Goal: Information Seeking & Learning: Learn about a topic

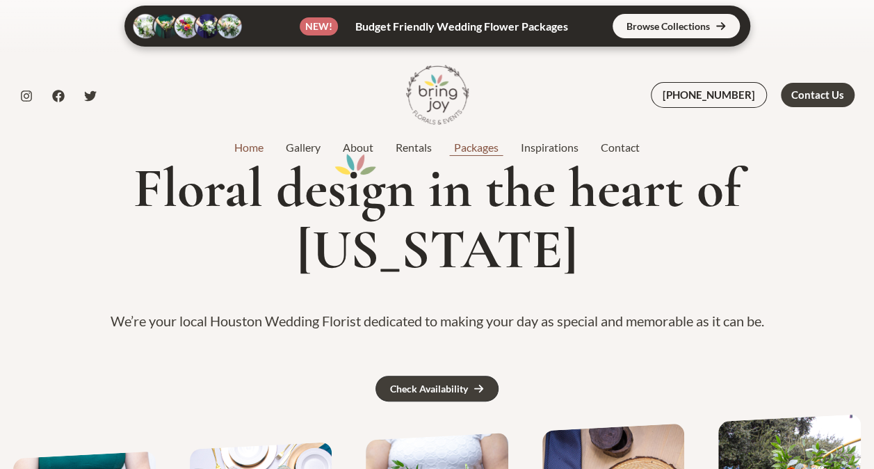
click at [485, 149] on link "Packages" at bounding box center [476, 147] width 67 height 17
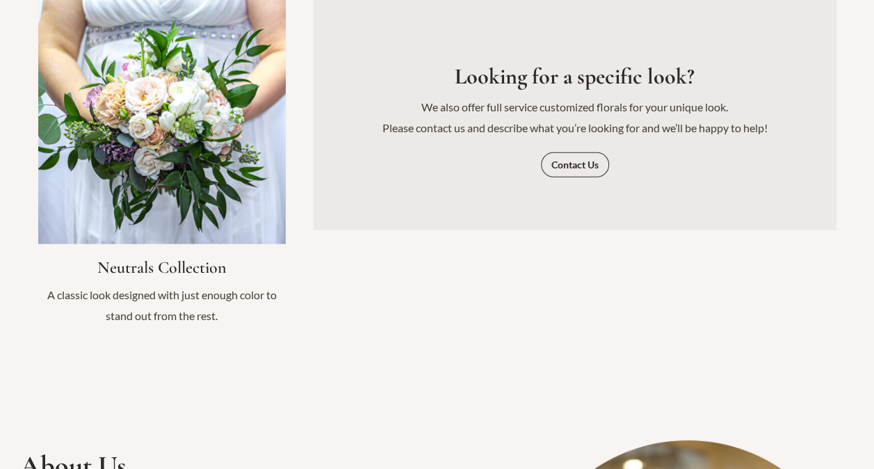
scroll to position [1855, 0]
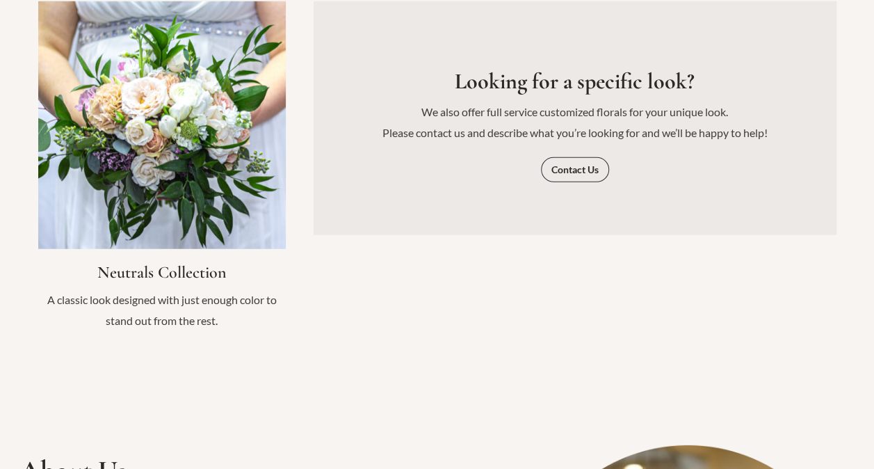
click at [197, 255] on link "Infobox Link" at bounding box center [162, 173] width 248 height 344
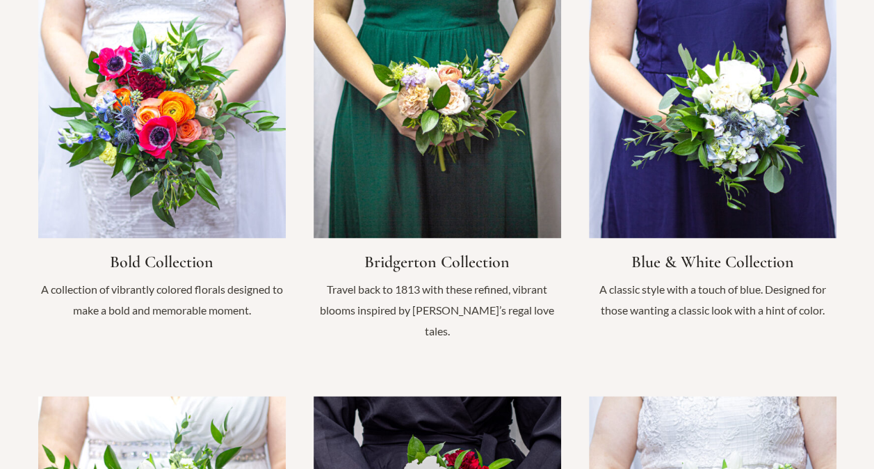
scroll to position [1074, 0]
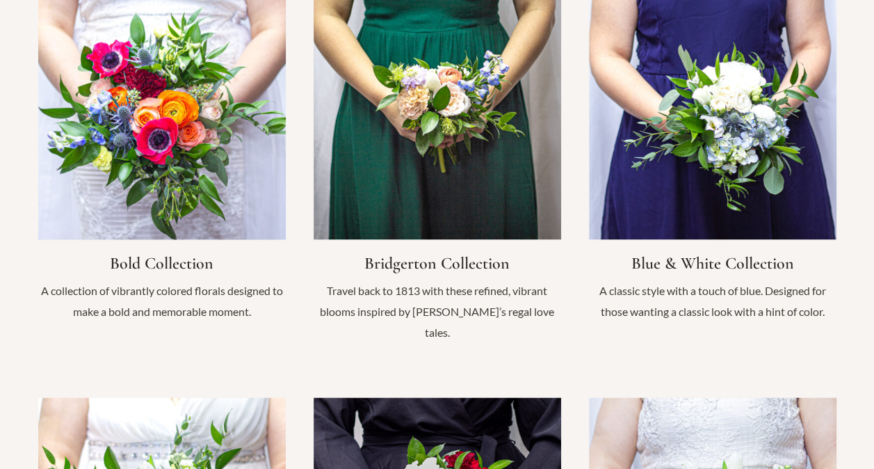
click at [200, 262] on link "Infobox Link" at bounding box center [162, 164] width 248 height 344
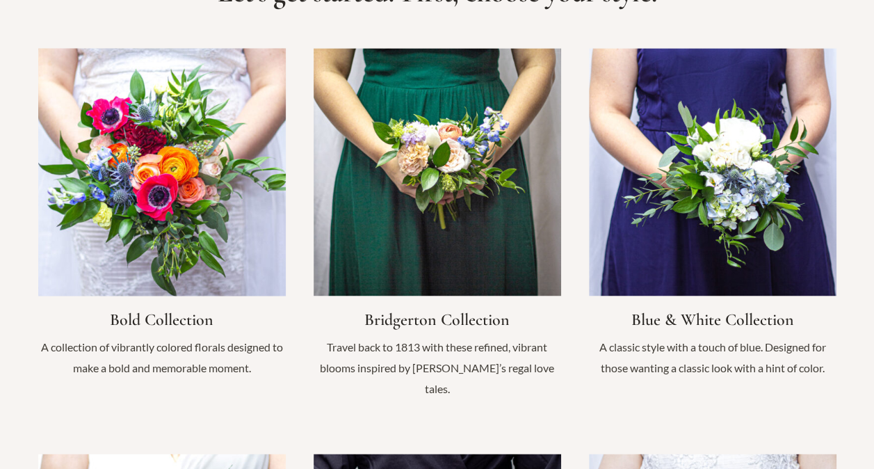
scroll to position [1017, 0]
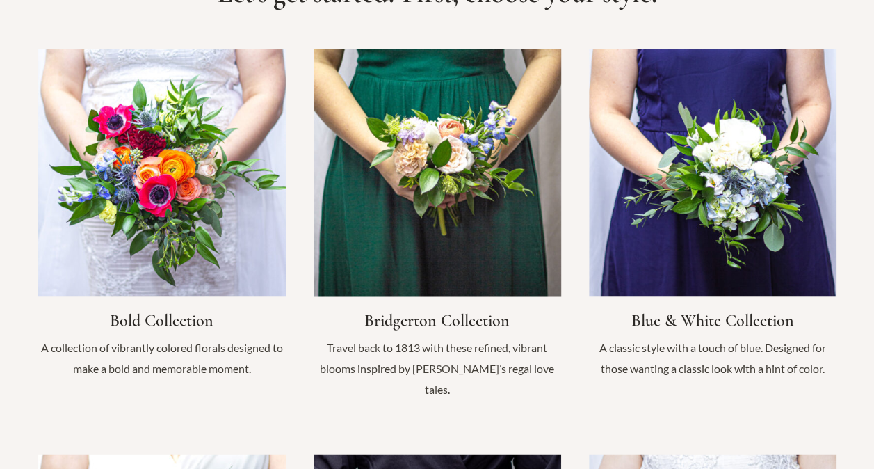
click at [380, 232] on link "Infobox Link" at bounding box center [438, 231] width 248 height 364
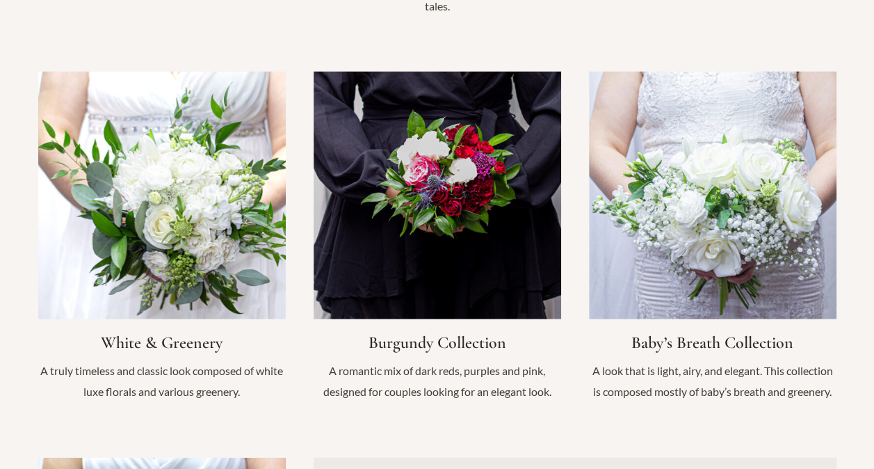
scroll to position [1430, 0]
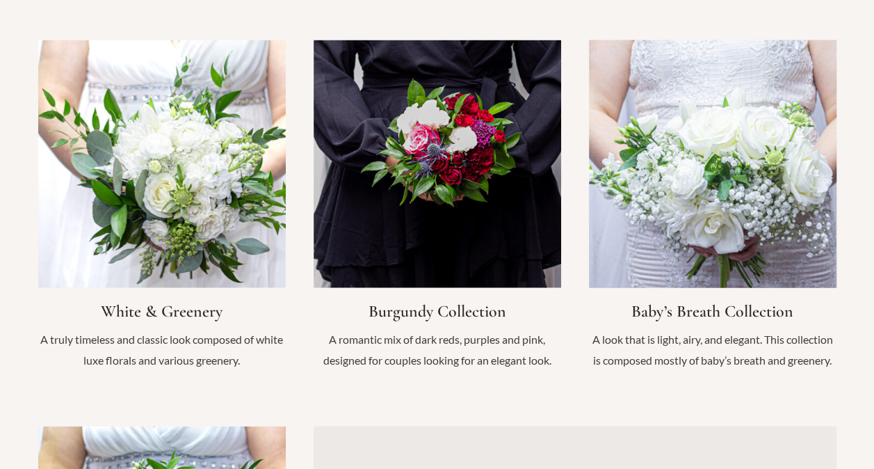
click at [650, 253] on link "Infobox Link" at bounding box center [713, 212] width 248 height 344
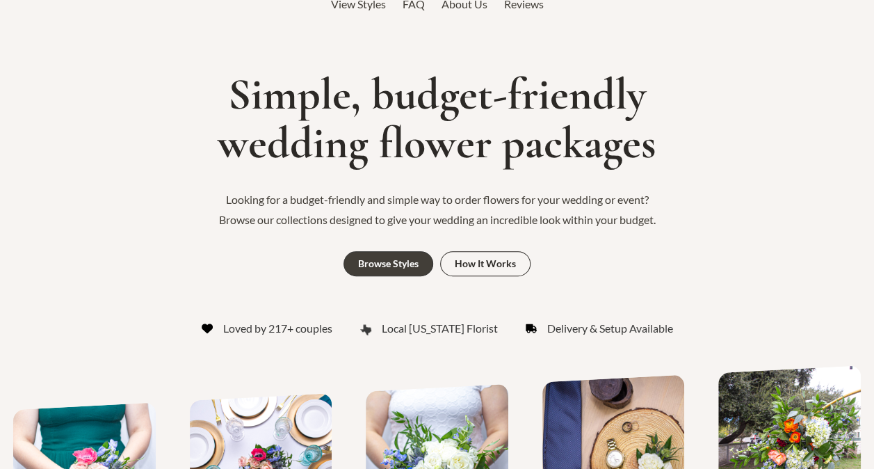
scroll to position [0, 0]
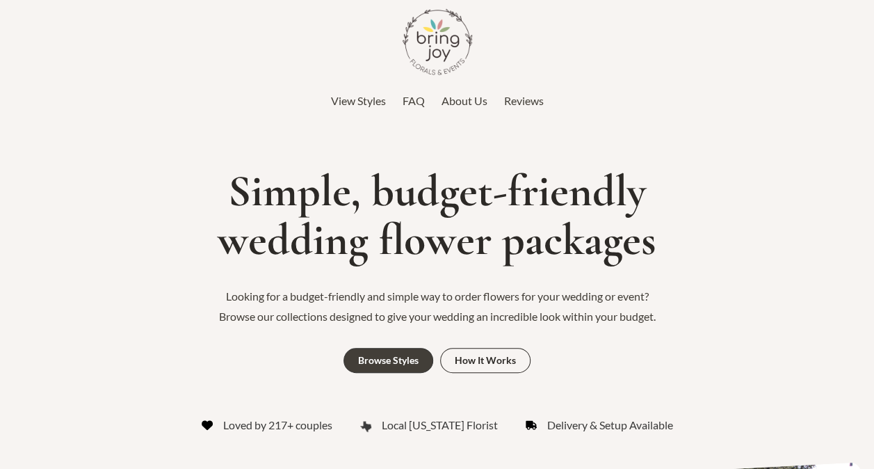
click at [437, 50] on img at bounding box center [438, 42] width 70 height 70
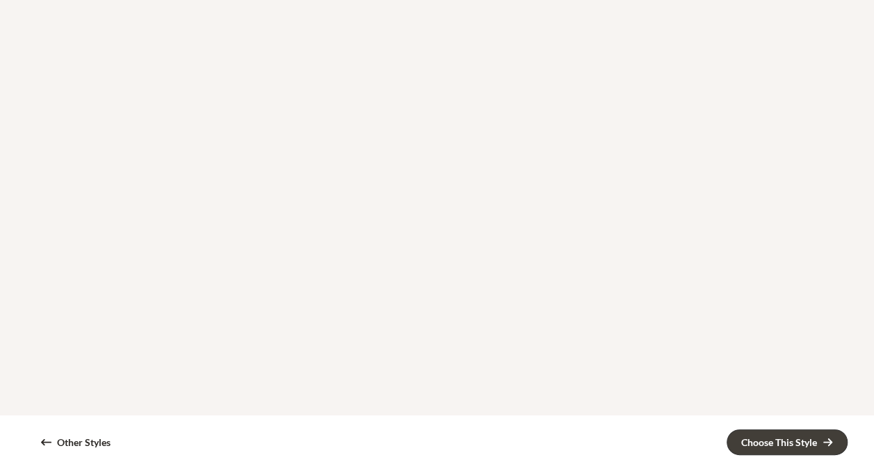
scroll to position [1323, 0]
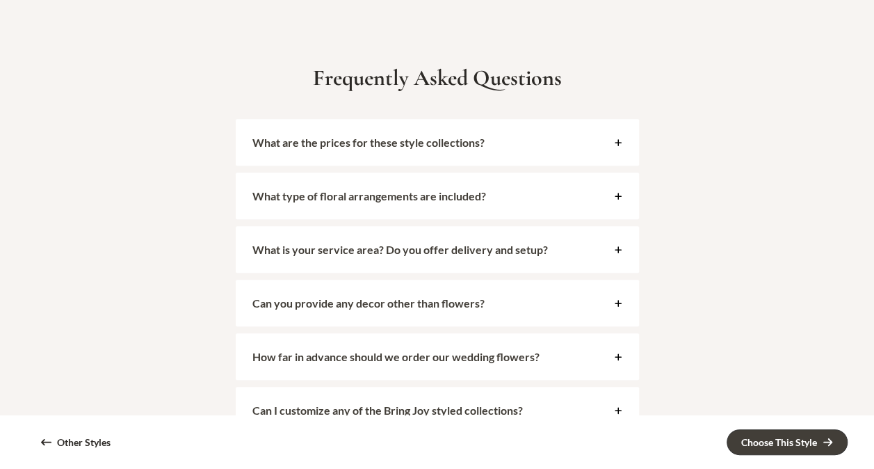
scroll to position [2971, 0]
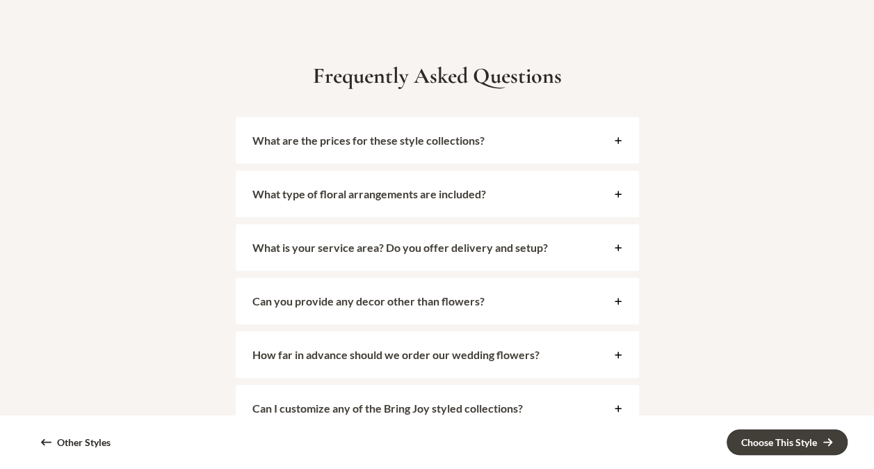
click at [471, 122] on div "What are the prices for these style collections?" at bounding box center [437, 140] width 403 height 47
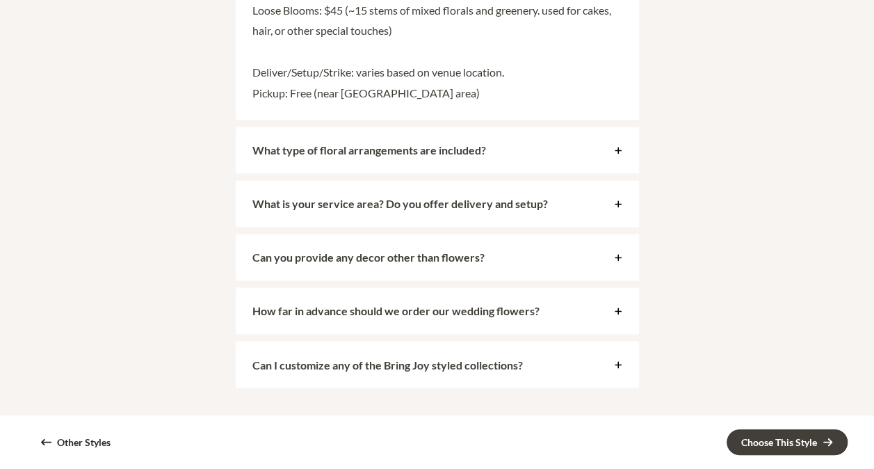
scroll to position [3570, 0]
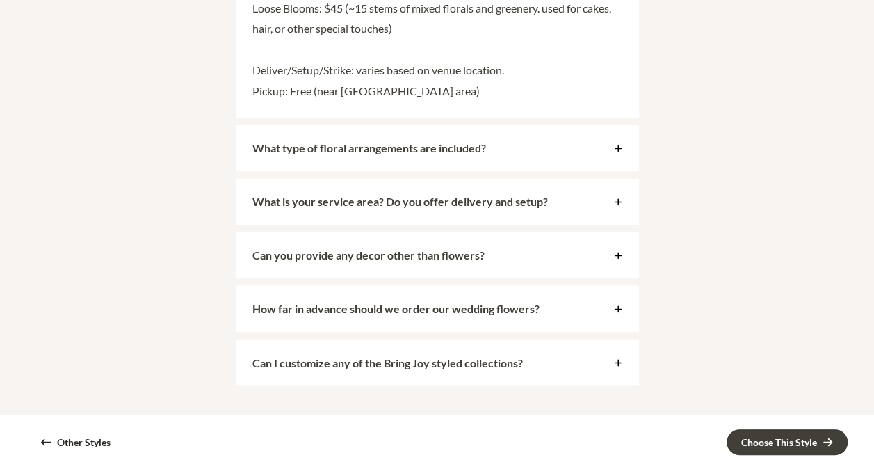
click at [583, 156] on div "What type of floral arrangements are included?" at bounding box center [437, 147] width 403 height 47
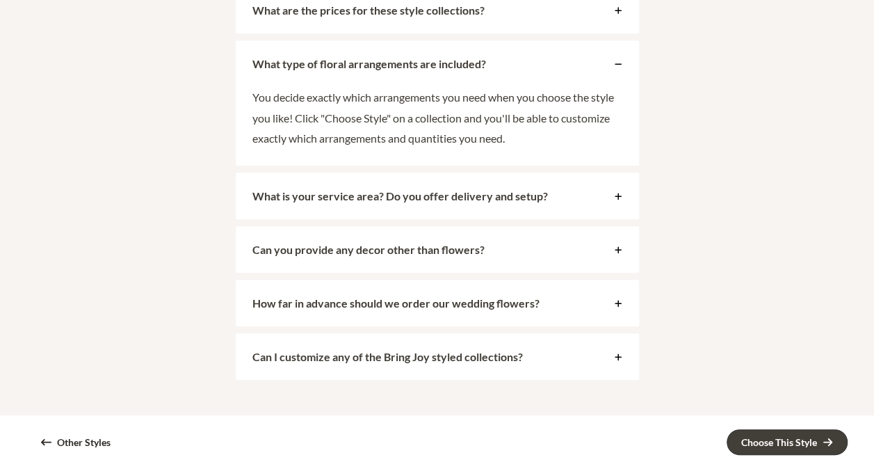
scroll to position [3101, 0]
click at [576, 198] on span "What is your service area? Do you offer delivery and setup?" at bounding box center [429, 194] width 355 height 13
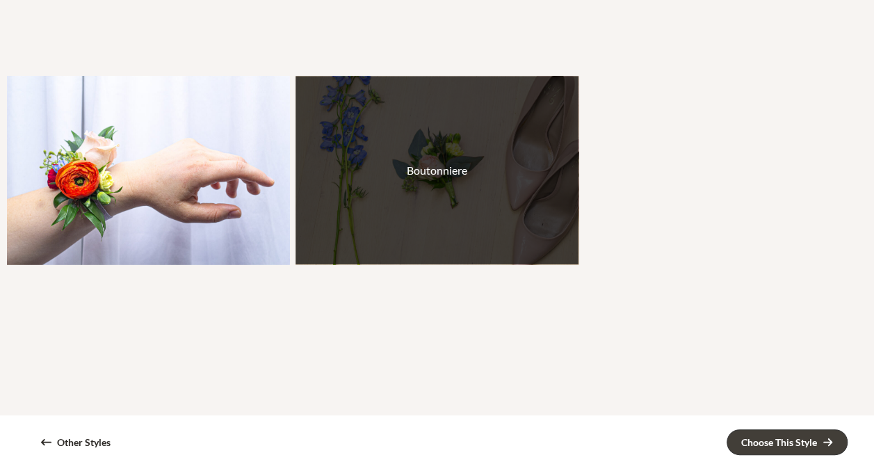
scroll to position [0, 0]
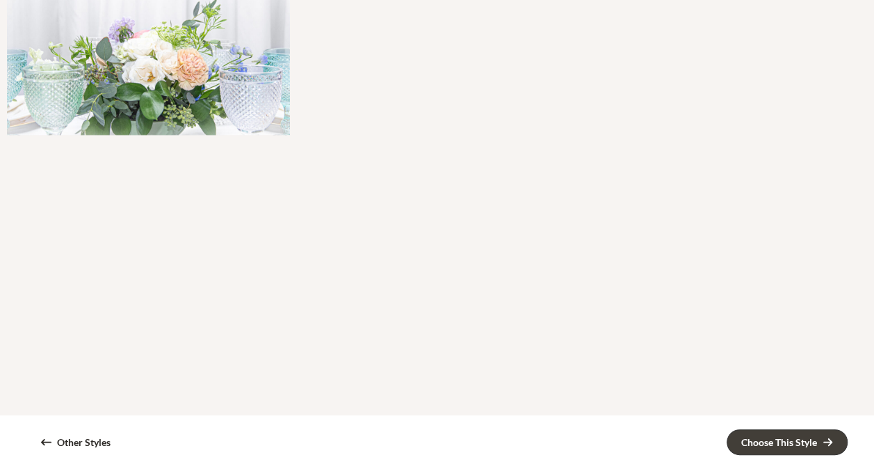
scroll to position [1162, 0]
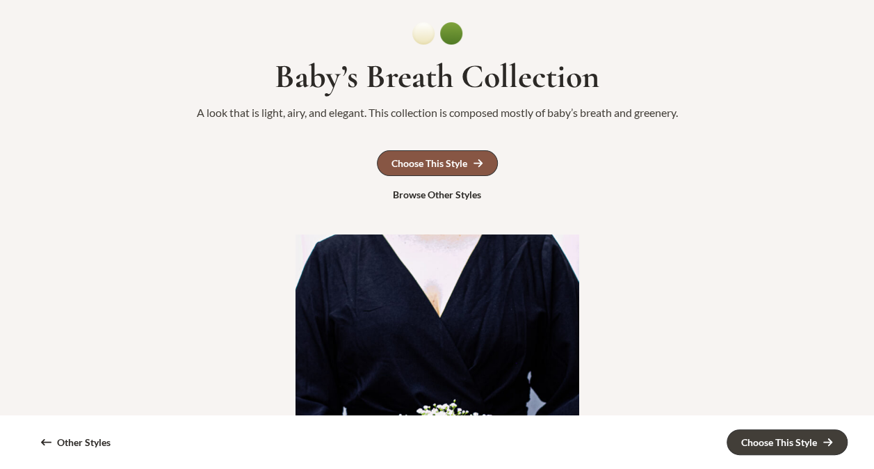
scroll to position [131, 0]
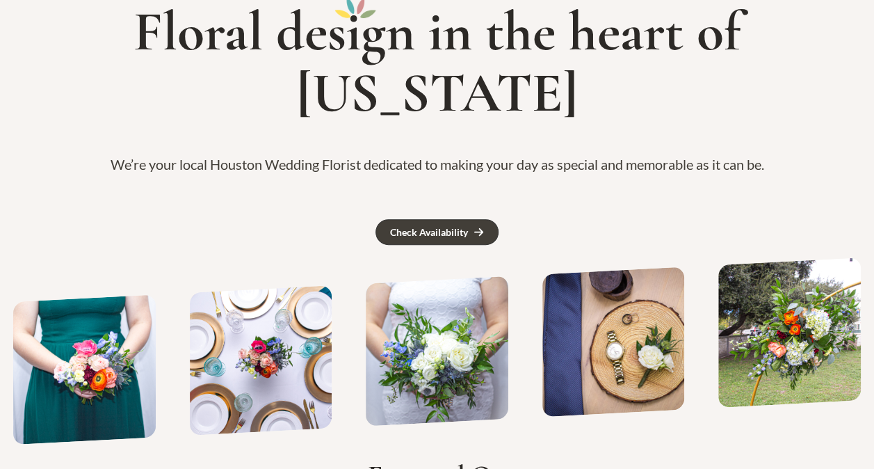
scroll to position [157, 0]
